Goal: Task Accomplishment & Management: Use online tool/utility

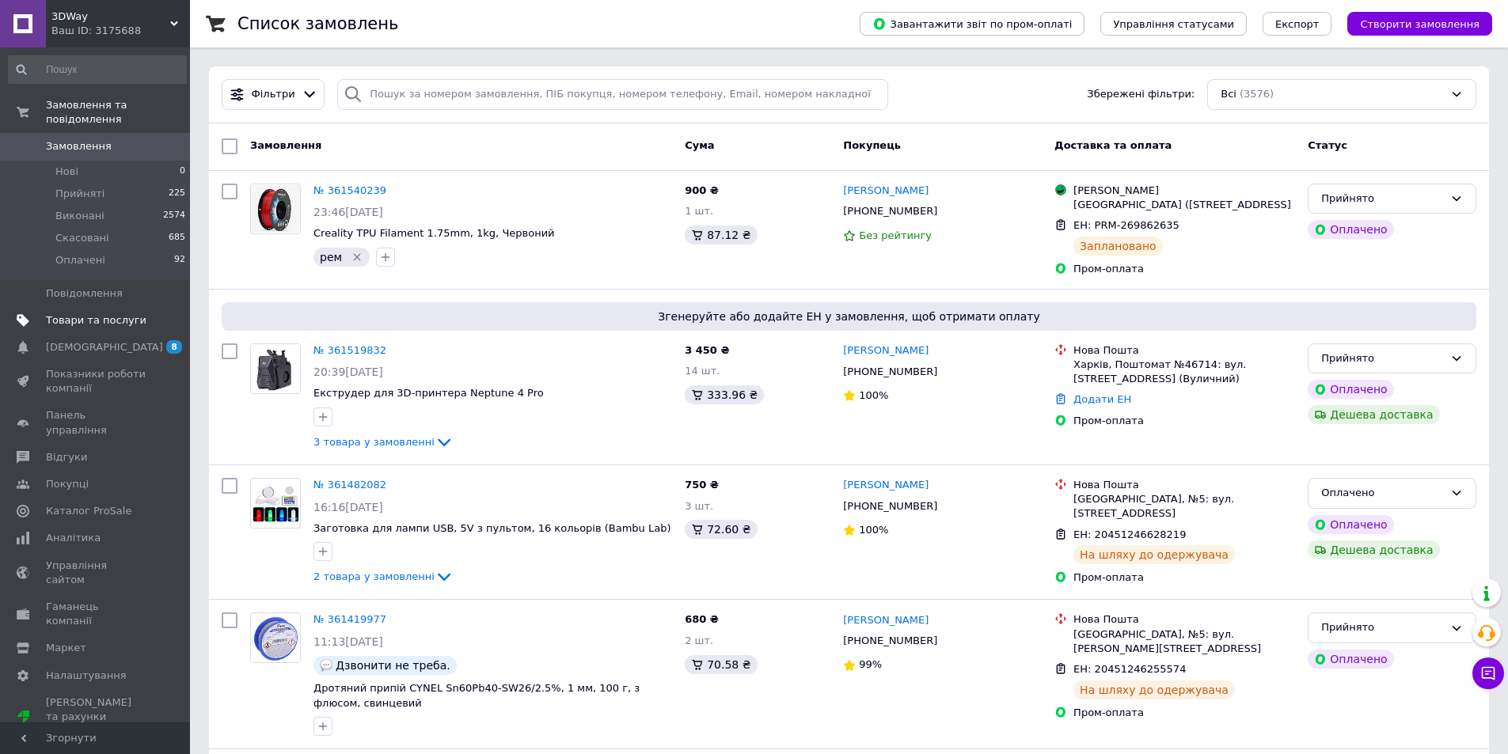
click at [96, 313] on span "Товари та послуги" at bounding box center [96, 320] width 101 height 14
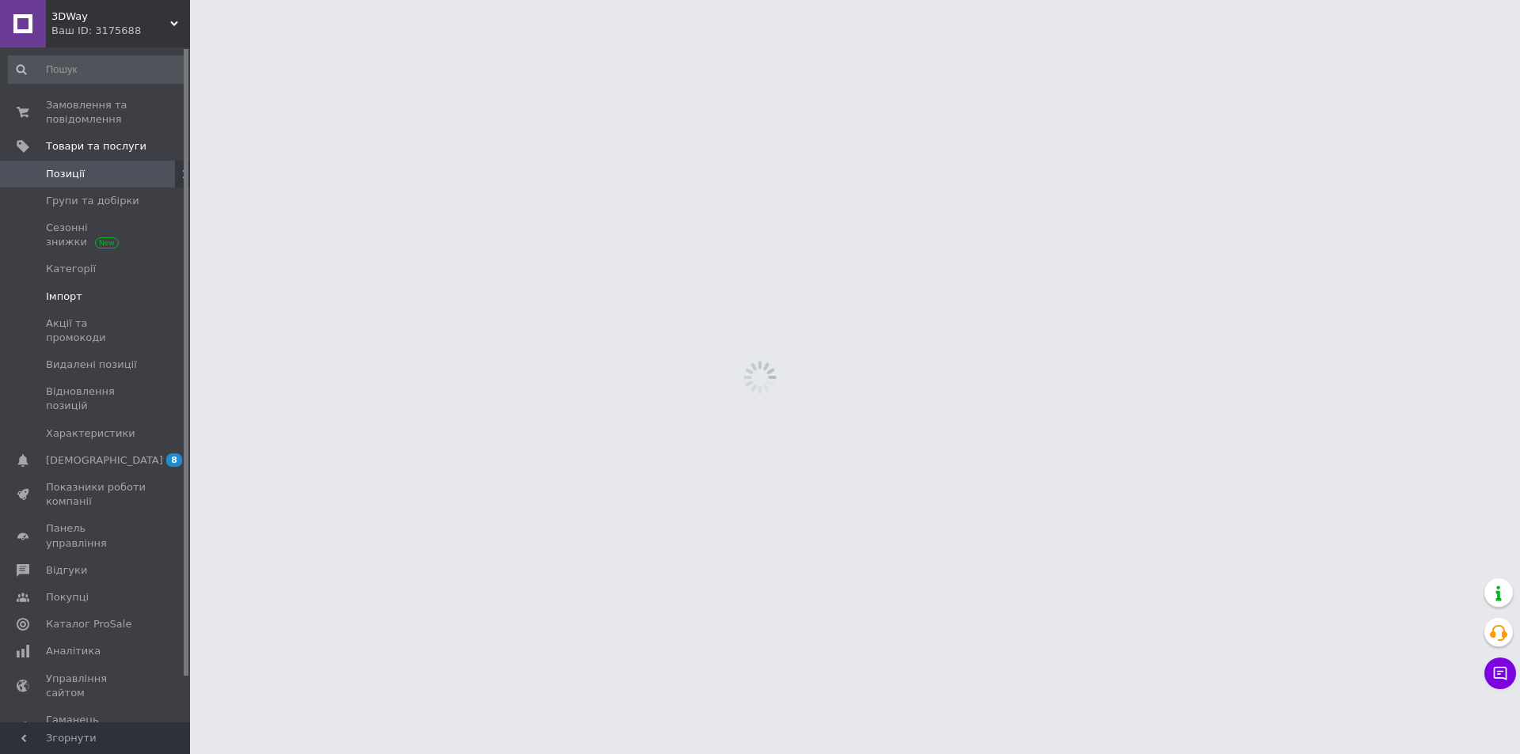
click at [86, 297] on span "Імпорт" at bounding box center [96, 297] width 101 height 14
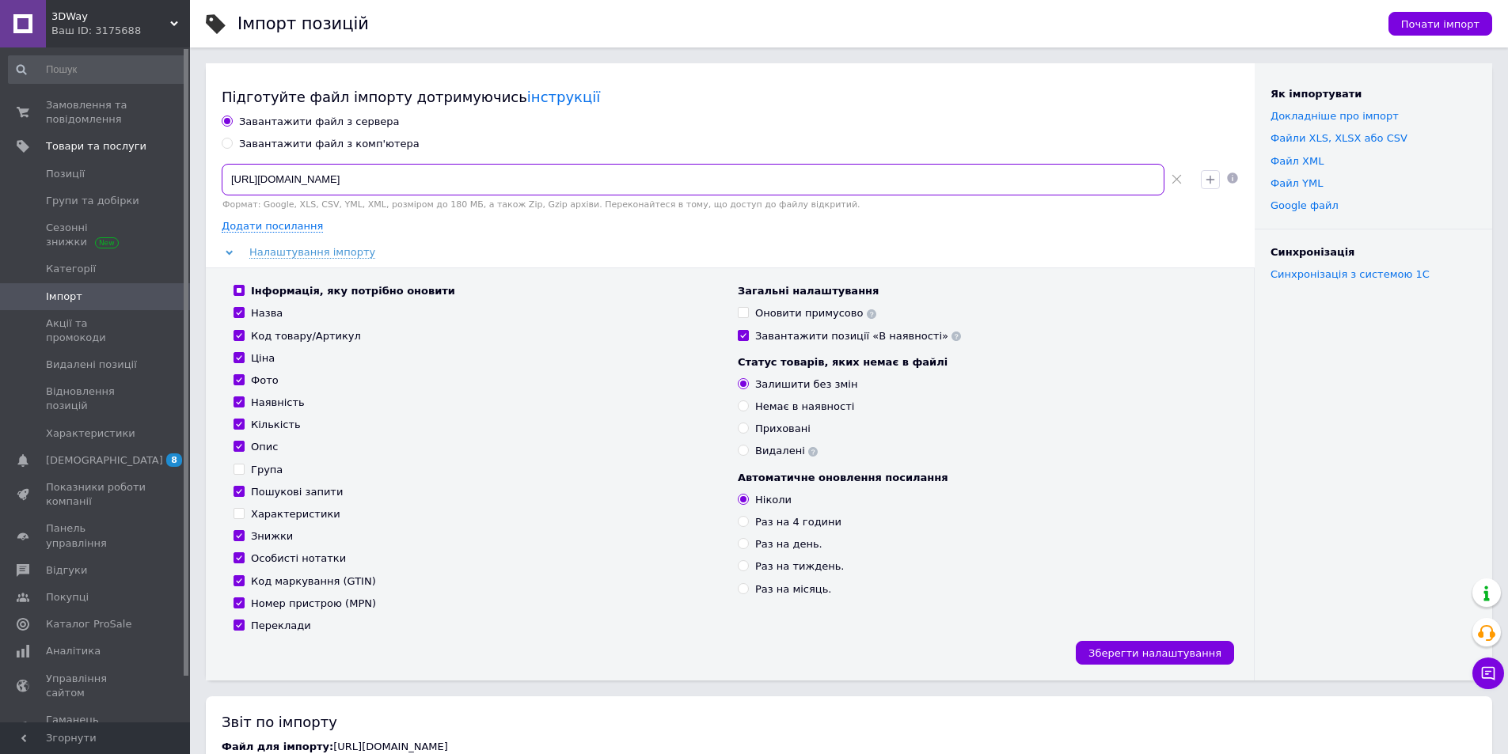
click at [509, 182] on input "https://3dwayshop.com.ua/content/export/9a4c0bdc277c5be9515e4a9e392523e2.xml?17…" at bounding box center [693, 180] width 943 height 32
paste input "https://3dwayshop.com.ua/content/export/9a4c0bdc277c5be9515e4a9e392523e2.xml?17…"
type input "https://3dwayshop.com.ua/content/export/9a4c0bdc277c5be9515e4a9e392523e2.xml?17…"
click at [744, 309] on input "Оновити примусово" at bounding box center [743, 312] width 10 height 10
checkbox input "true"
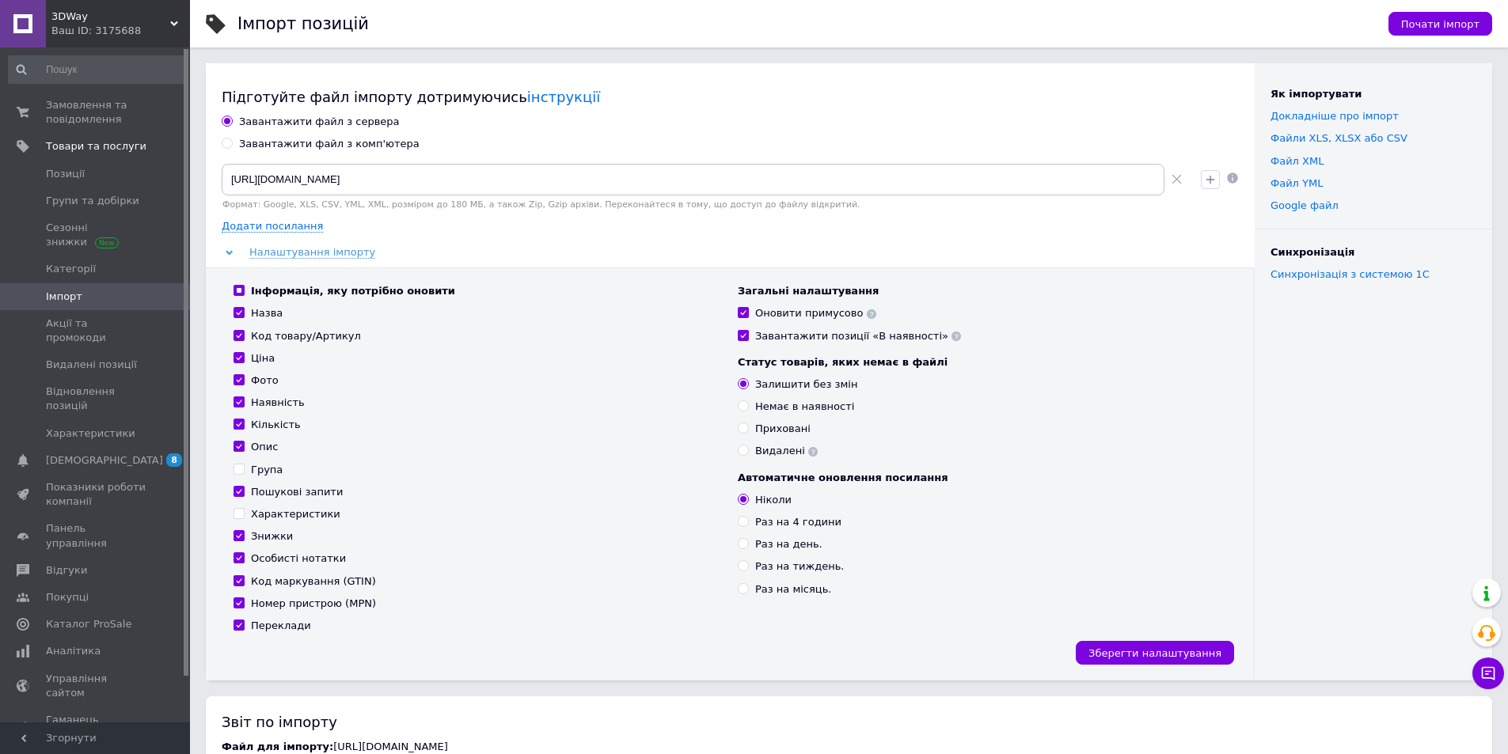
click at [237, 513] on input "Характеристики" at bounding box center [239, 513] width 10 height 10
checkbox input "true"
click at [1201, 649] on span "Зберегти налаштування" at bounding box center [1154, 654] width 133 height 12
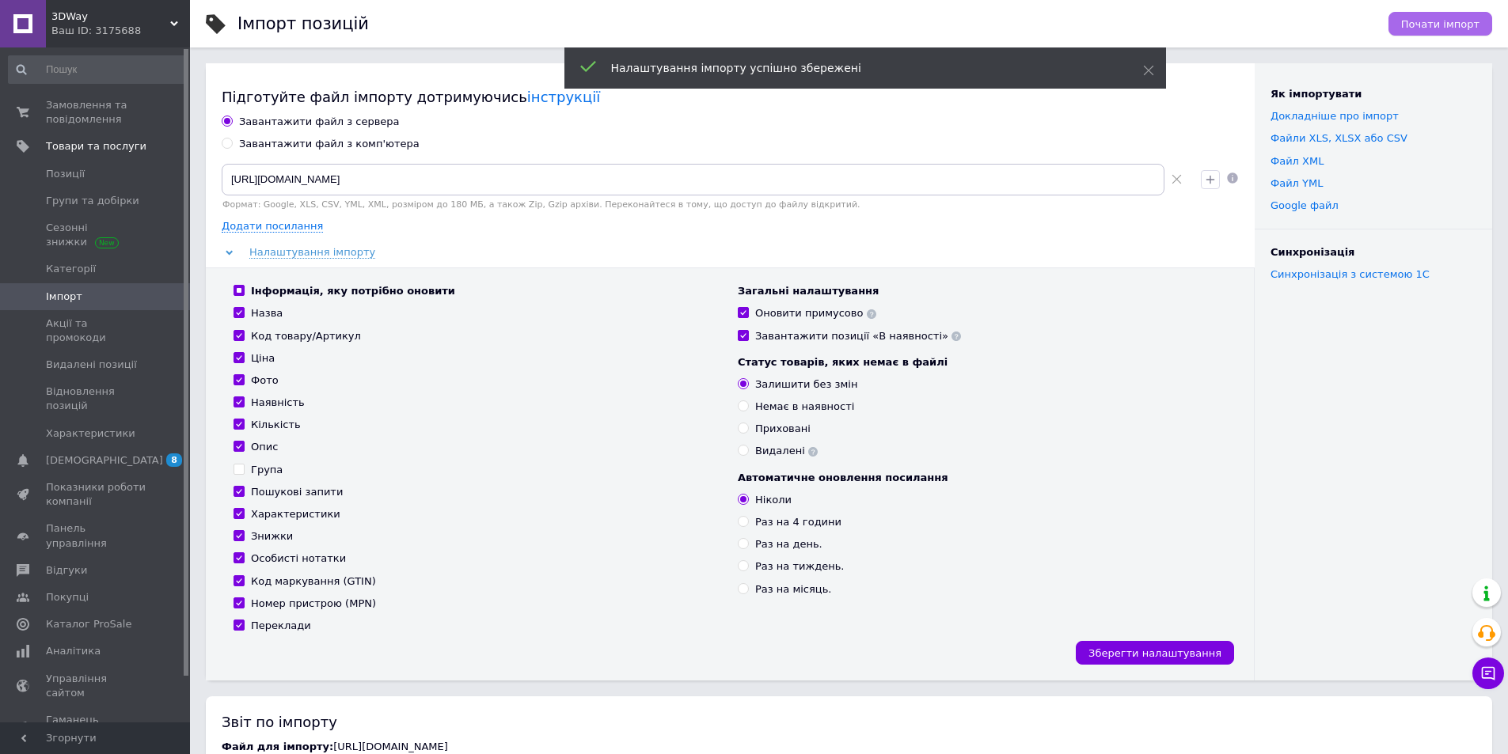
click at [1474, 18] on span "Почати імпорт" at bounding box center [1440, 24] width 78 height 12
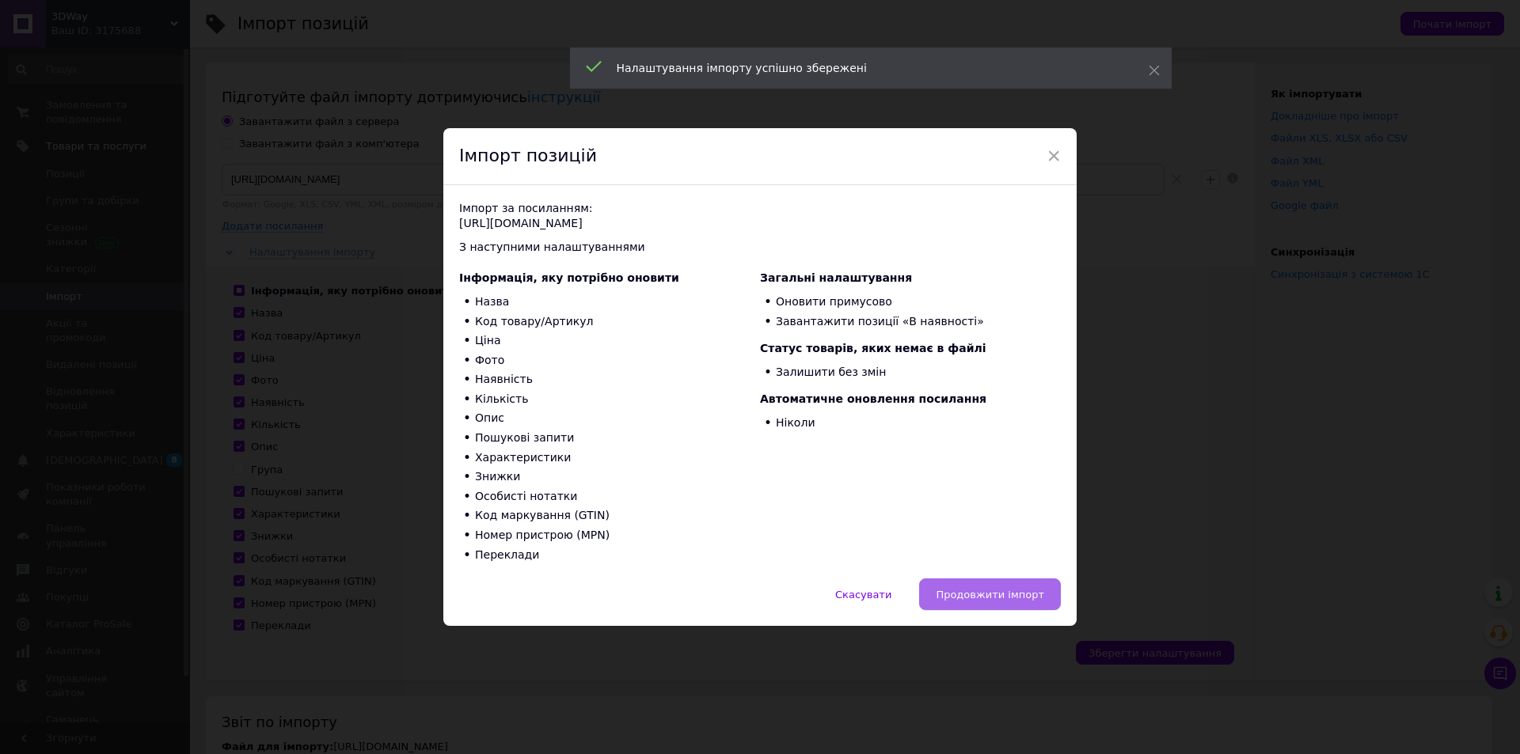
click at [1001, 602] on button "Продовжити імпорт" at bounding box center [990, 595] width 142 height 32
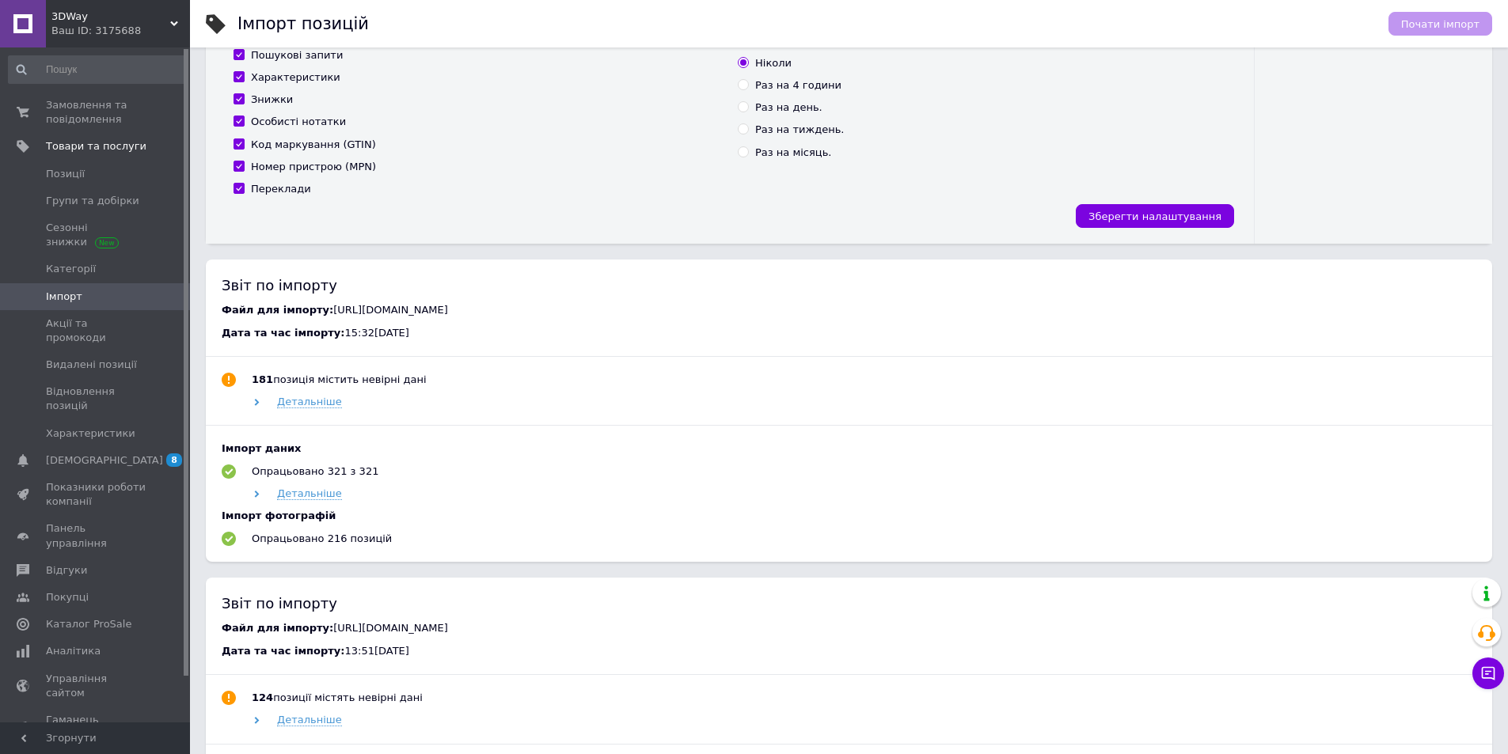
scroll to position [475, 0]
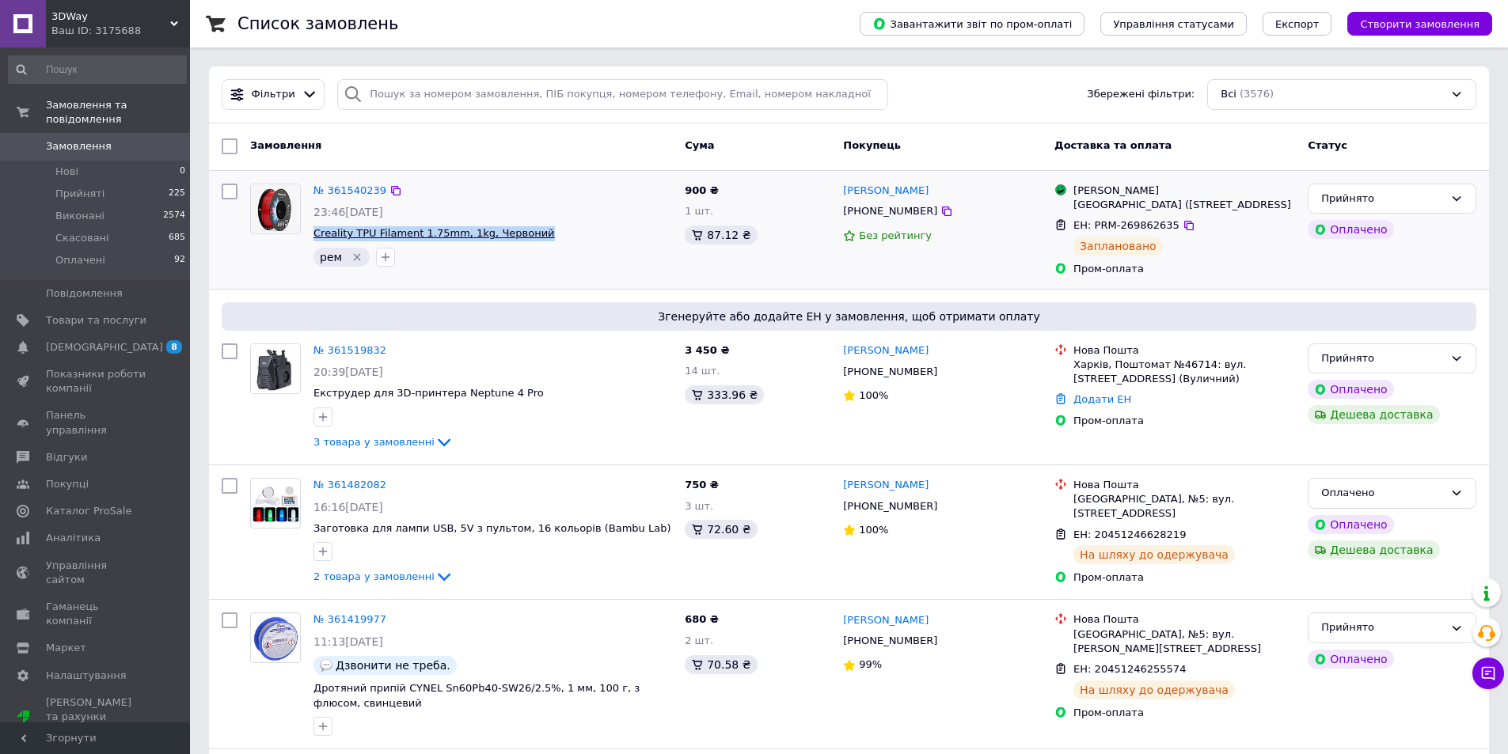
drag, startPoint x: 557, startPoint y: 237, endPoint x: 317, endPoint y: 239, distance: 239.9
click at [317, 239] on span "Creality TPU Filament 1.75mm, 1kg, Червоний" at bounding box center [492, 233] width 359 height 15
copy span "Creality TPU Filament 1.75mm, 1kg, Червоний"
click at [354, 257] on icon "Видалити мітку" at bounding box center [356, 257] width 7 height 7
click at [118, 340] on span "[DEMOGRAPHIC_DATA]" at bounding box center [96, 347] width 101 height 14
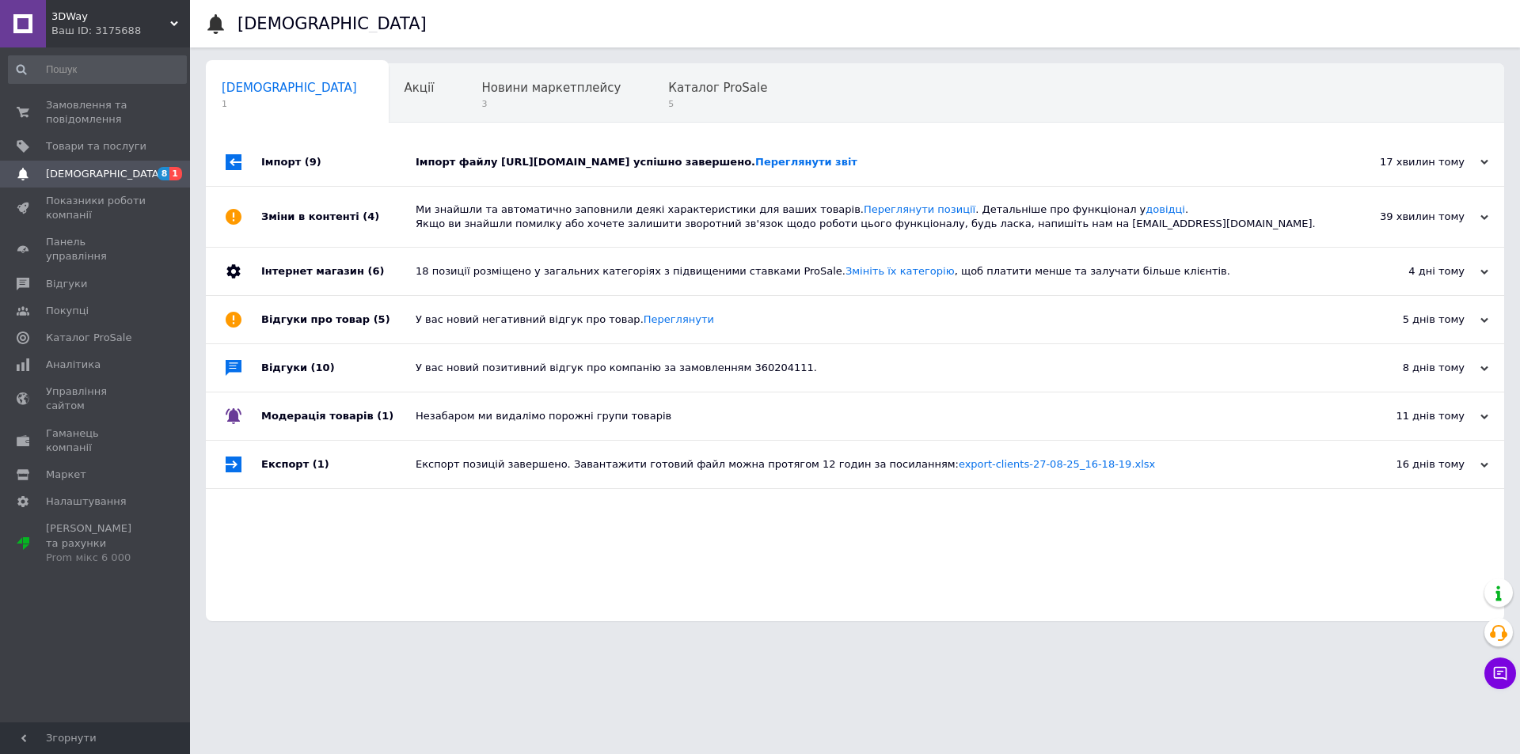
click at [1240, 163] on div "Імпорт файлу https://3dwayshop.com.ua/content/export/82468372e01aecf15fbd81dce1…" at bounding box center [873, 162] width 914 height 14
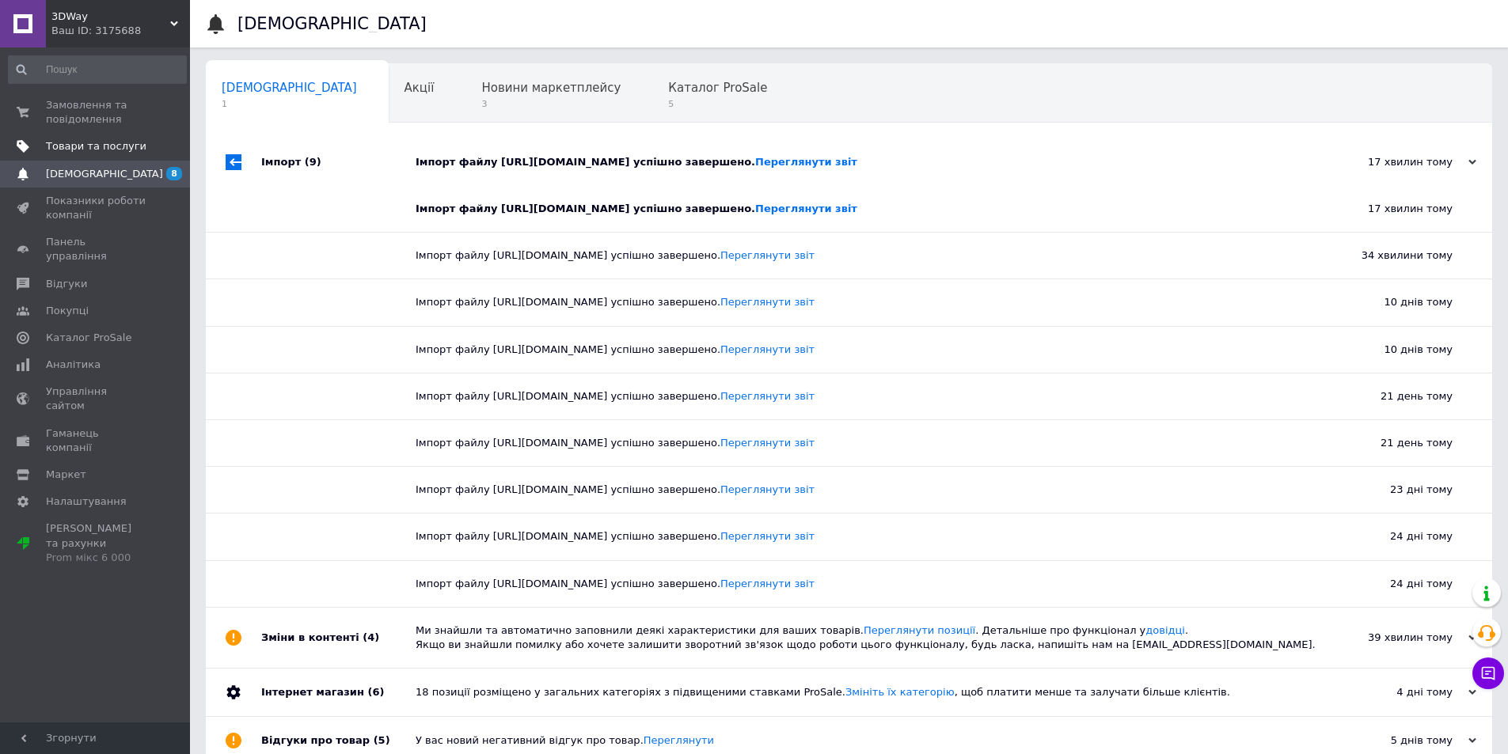
click at [114, 142] on span "Товари та послуги" at bounding box center [96, 146] width 101 height 14
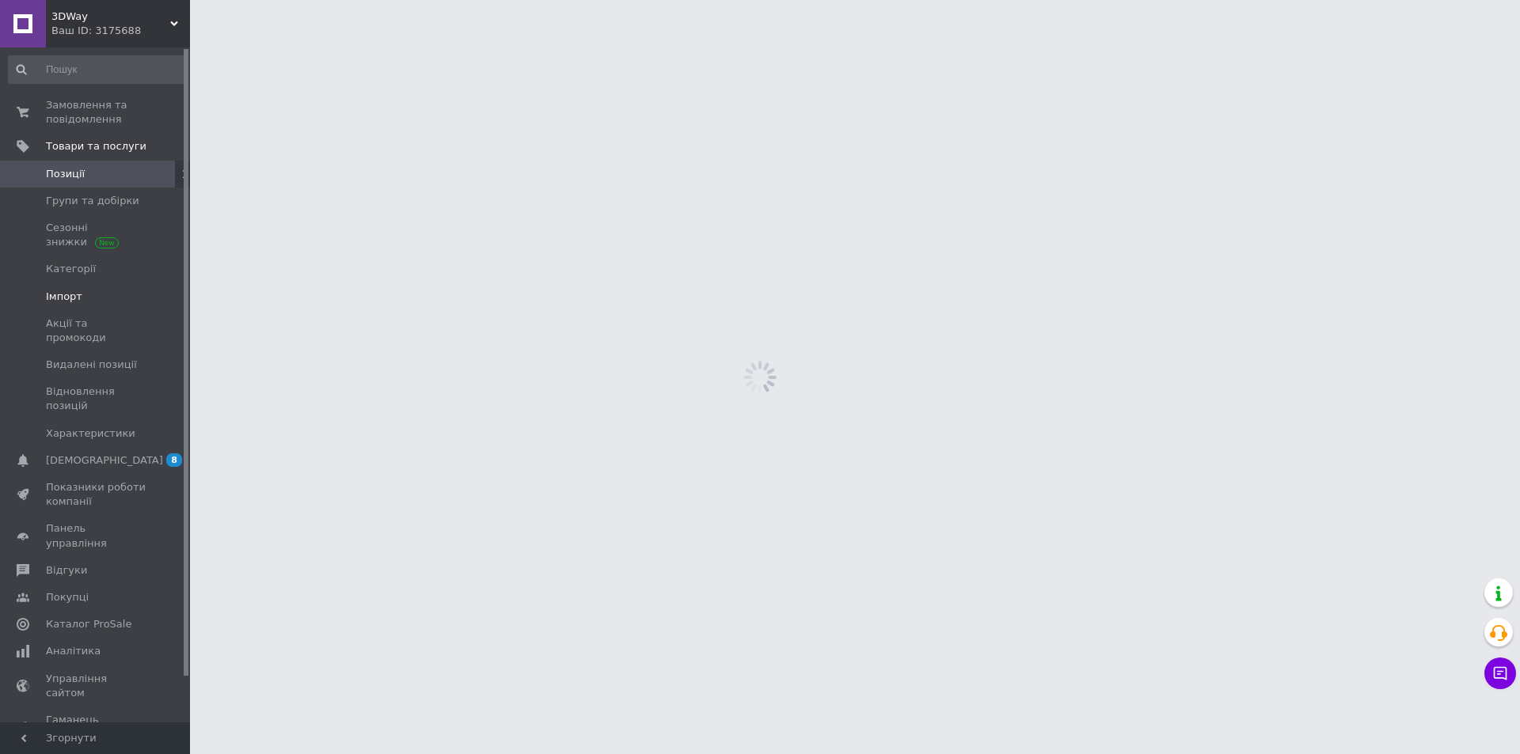
click at [84, 298] on span "Імпорт" at bounding box center [96, 297] width 101 height 14
